Goal: Information Seeking & Learning: Learn about a topic

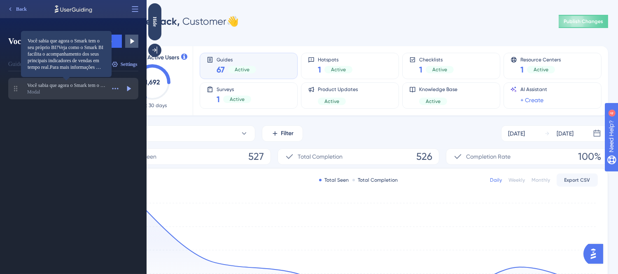
click at [84, 88] on span "Você sabia que agora o Smark tem o seu próprio BI?Veja como o Smark BI facilita…" at bounding box center [66, 85] width 78 height 7
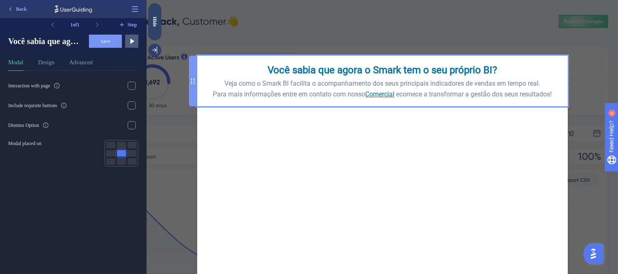
click at [373, 95] on div "Você sabia que agora o Smark tem o seu próprio BI? Veja como o Smark BI facilit…" at bounding box center [381, 80] width 357 height 37
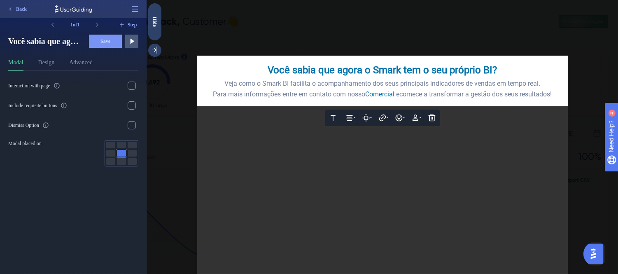
click at [373, 96] on span "Comercial" at bounding box center [379, 94] width 29 height 8
click at [428, 86] on span "Veja como o Smark BI facilita o acompanhamento dos seus principais indicadores …" at bounding box center [382, 83] width 316 height 8
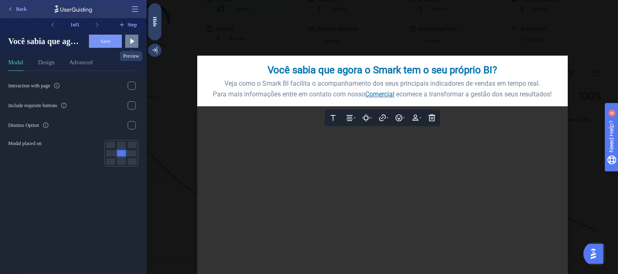
click at [130, 41] on icon at bounding box center [132, 41] width 8 height 8
